Goal: Task Accomplishment & Management: Manage account settings

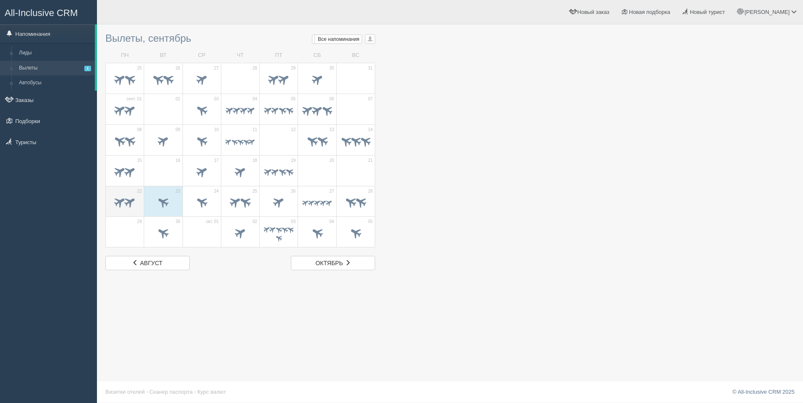
click at [126, 206] on span at bounding box center [130, 202] width 14 height 14
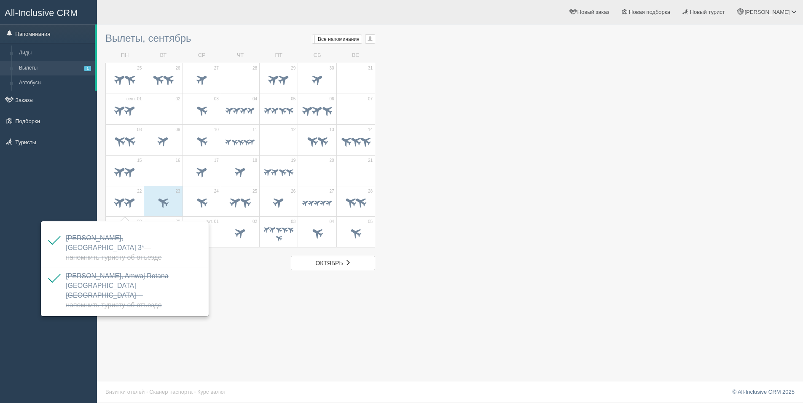
click at [332, 330] on div "Вылеты, сентябрь Мои напоминания Мои Все напоминания Все Все напоминания Все Мо…" at bounding box center [450, 201] width 706 height 403
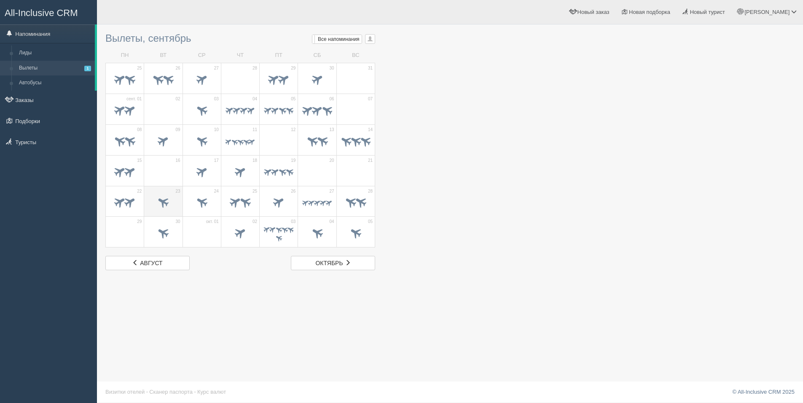
click at [165, 201] on span at bounding box center [163, 202] width 14 height 14
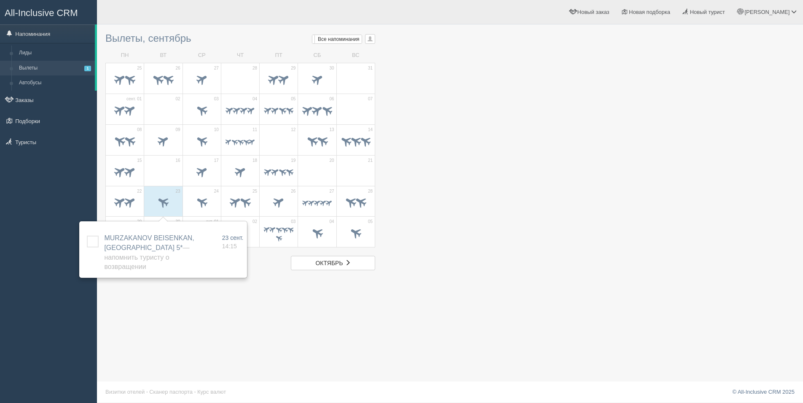
click at [229, 315] on div "Вылеты, сентябрь Мои напоминания Мои Все напоминания Все Все напоминания Все Мо…" at bounding box center [450, 201] width 706 height 403
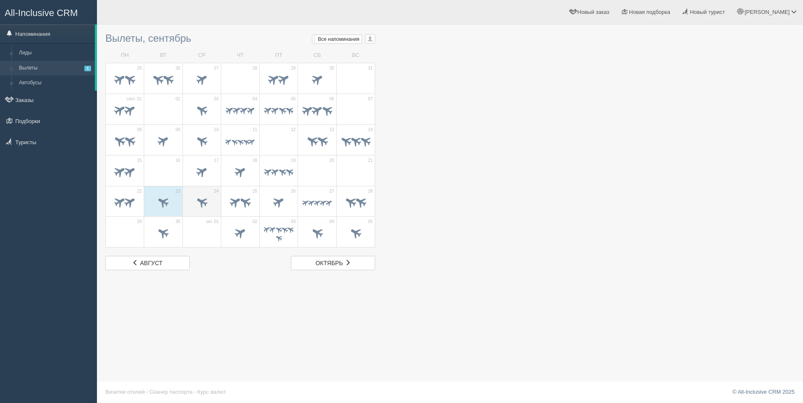
click at [208, 199] on span at bounding box center [201, 203] width 29 height 14
click at [220, 346] on div "Вылеты, сентябрь Мои напоминания Мои Все напоминания Все Все напоминания Все Мо…" at bounding box center [450, 201] width 706 height 403
click at [245, 205] on span at bounding box center [246, 202] width 14 height 14
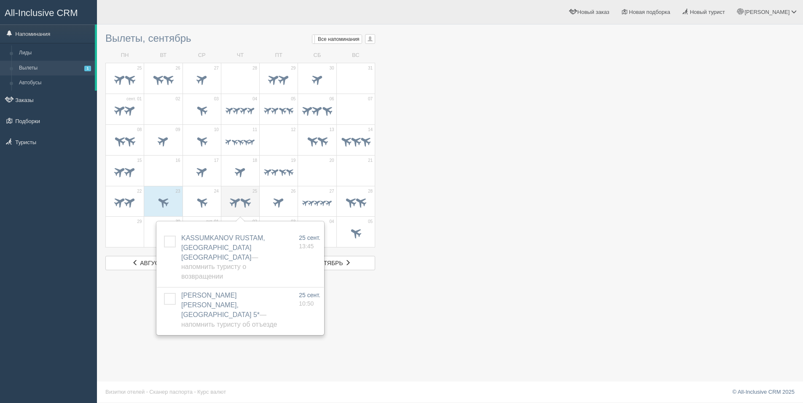
click at [221, 205] on td "25" at bounding box center [240, 201] width 38 height 31
click at [209, 205] on span at bounding box center [201, 203] width 29 height 14
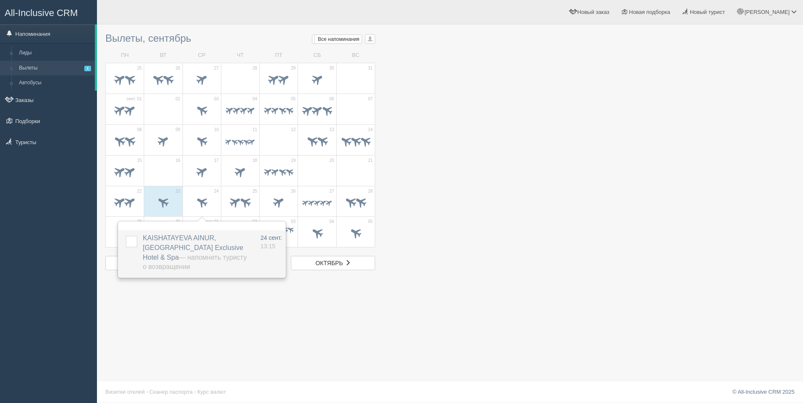
click at [126, 236] on label at bounding box center [126, 236] width 0 height 0
click at [0, 0] on input "checkbox" at bounding box center [0, 0] width 0 height 0
click at [221, 330] on div "Вылеты, сентябрь Мои напоминания Мои Все напоминания Все Все напоминания Все Мо…" at bounding box center [450, 201] width 706 height 403
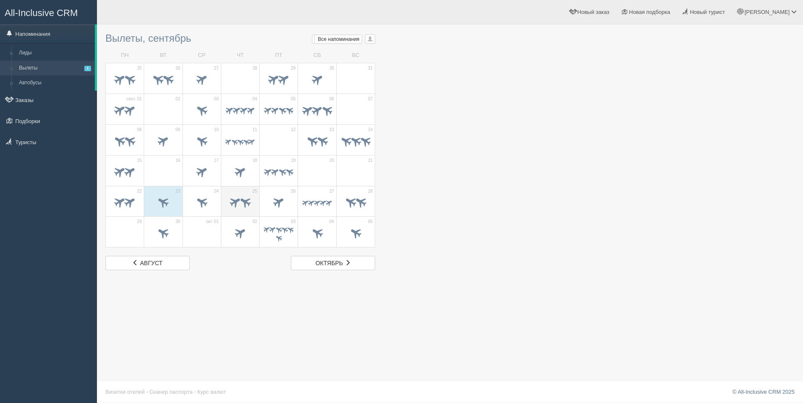
click at [243, 198] on span at bounding box center [246, 202] width 14 height 14
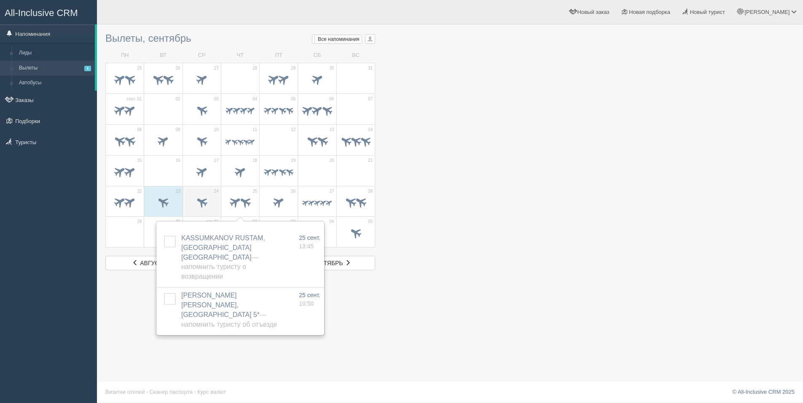
click at [198, 208] on span at bounding box center [201, 203] width 29 height 14
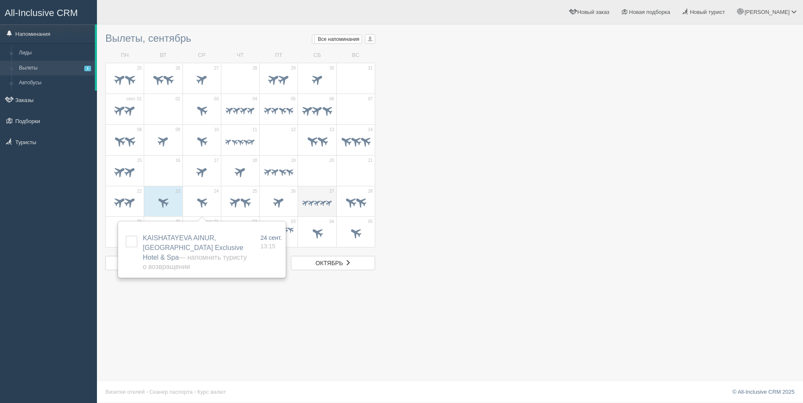
click at [316, 211] on div at bounding box center [316, 204] width 29 height 18
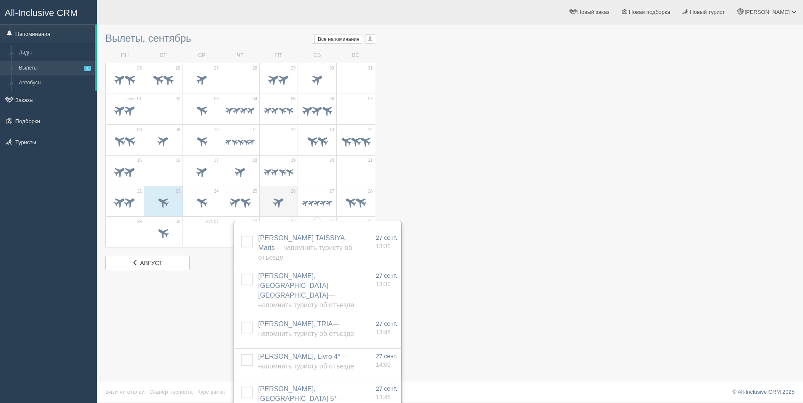
click at [294, 204] on td "26" at bounding box center [279, 201] width 38 height 31
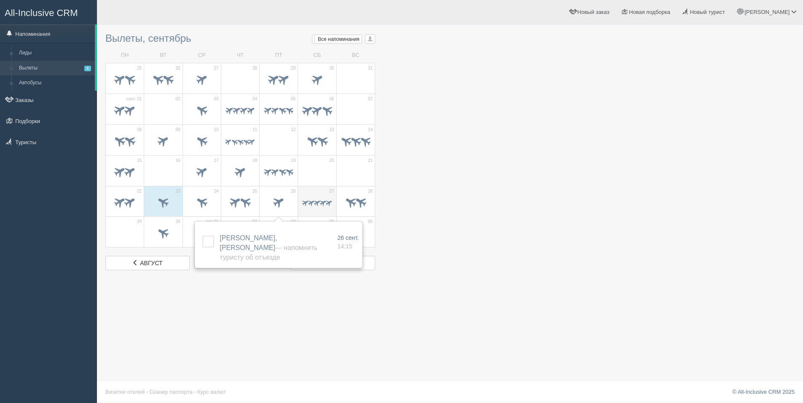
click at [333, 209] on td "27" at bounding box center [317, 201] width 38 height 31
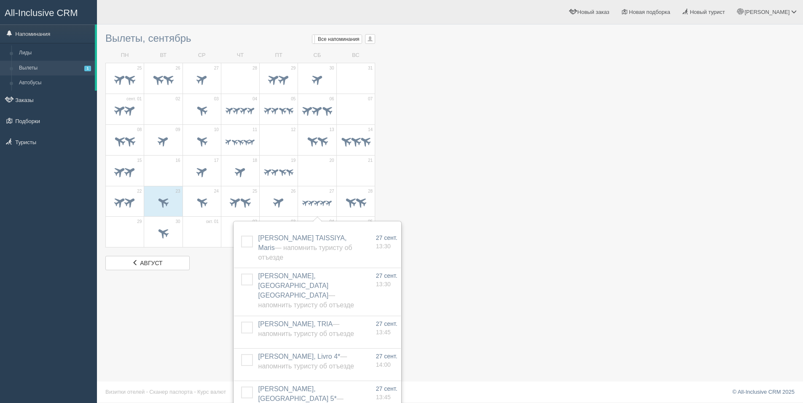
scroll to position [11, 0]
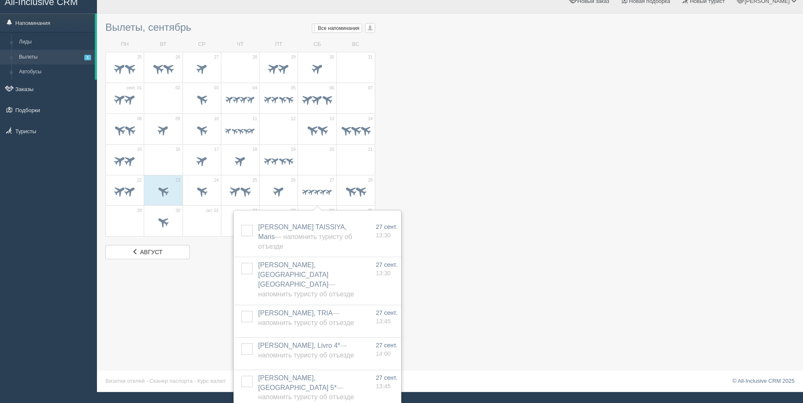
click at [499, 260] on div "Вылеты, сентябрь Мои напоминания Мои Все напоминания Все Все напоминания Все Мо…" at bounding box center [450, 190] width 706 height 403
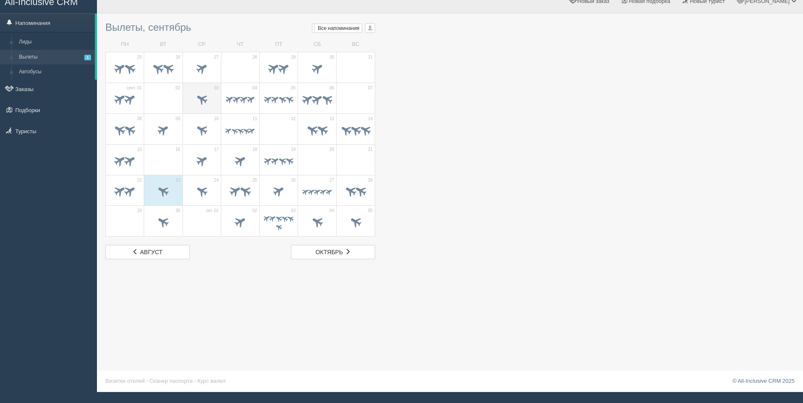
scroll to position [1, 0]
